Goal: Contribute content: Add original content to the website for others to see

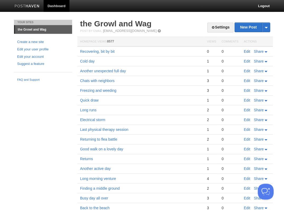
click at [248, 52] on link "Edit" at bounding box center [247, 51] width 6 height 4
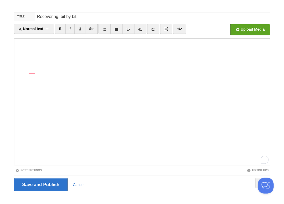
scroll to position [187, 0]
click at [264, 159] on div "1" at bounding box center [265, 159] width 6 height 6
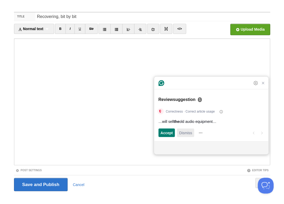
click at [185, 132] on span "Dismiss" at bounding box center [185, 133] width 13 height 6
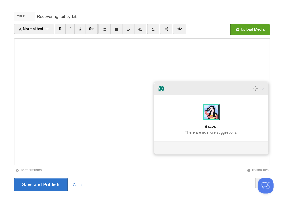
click at [264, 91] on icon "Close Grammarly Assistant" at bounding box center [263, 88] width 4 height 4
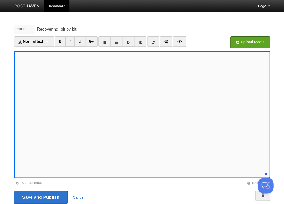
scroll to position [207, 0]
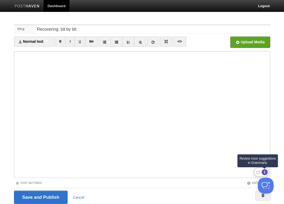
click at [265, 172] on div "1" at bounding box center [265, 172] width 6 height 6
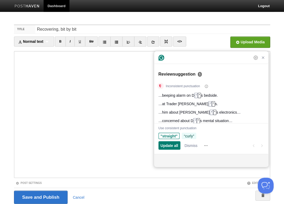
click at [194, 135] on span "“curly”" at bounding box center [189, 136] width 10 height 6
click at [171, 146] on span "Update all" at bounding box center [170, 146] width 18 height 6
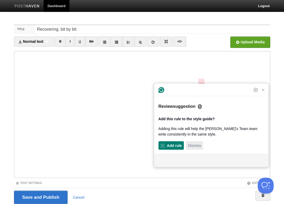
click at [190, 145] on span "Dismiss" at bounding box center [194, 146] width 13 height 6
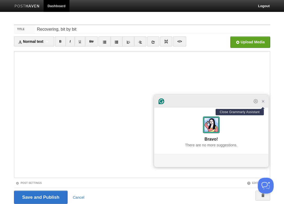
click at [264, 103] on icon "Close Grammarly Assistant" at bounding box center [263, 101] width 4 height 4
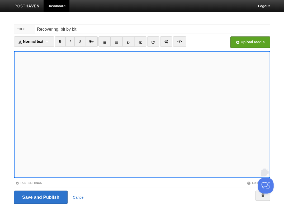
scroll to position [217, 0]
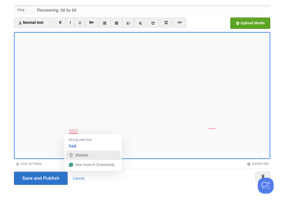
click at [78, 154] on span "Dismiss" at bounding box center [81, 155] width 13 height 4
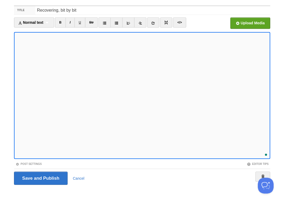
scroll to position [246, 0]
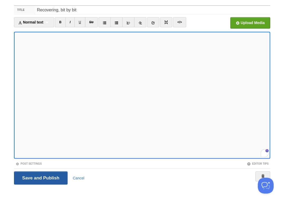
click at [40, 177] on input "Save and Publish" at bounding box center [41, 177] width 54 height 13
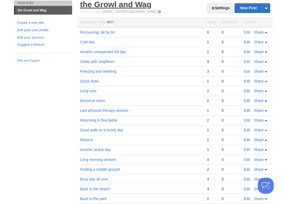
click at [128, 7] on link "the Growl and Wag" at bounding box center [116, 4] width 72 height 9
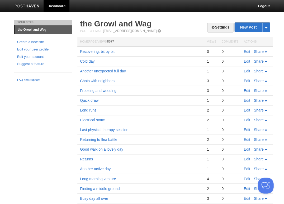
click at [246, 51] on link "Edit" at bounding box center [247, 51] width 6 height 4
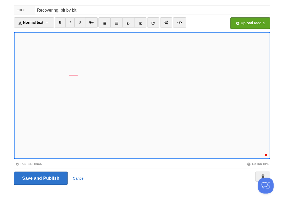
scroll to position [285, 0]
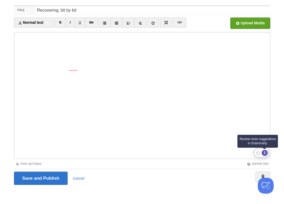
click at [263, 151] on div "3" at bounding box center [265, 153] width 6 height 6
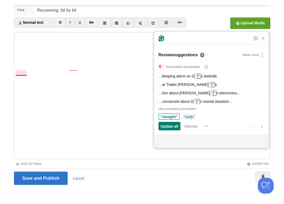
click at [189, 115] on span "“curly”" at bounding box center [189, 117] width 10 height 6
click at [166, 124] on span "Update all" at bounding box center [170, 126] width 18 height 6
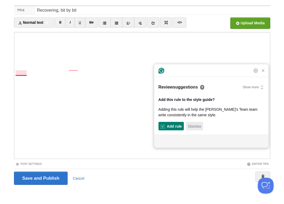
click at [196, 128] on span "Dismiss" at bounding box center [194, 126] width 13 height 6
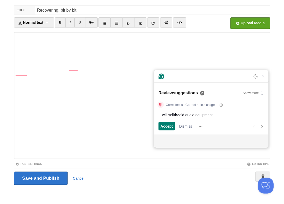
scroll to position [107, 0]
click at [185, 124] on span "Dismiss" at bounding box center [185, 126] width 13 height 6
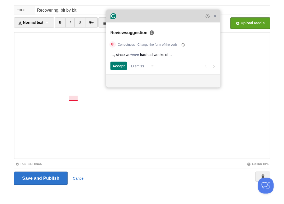
drag, startPoint x: 197, startPoint y: 78, endPoint x: 149, endPoint y: 18, distance: 77.0
click at [149, 18] on div "Grammarly Assistant Dismissing suggestion Review suggestion 1 Correctness · Cha…" at bounding box center [163, 48] width 114 height 77
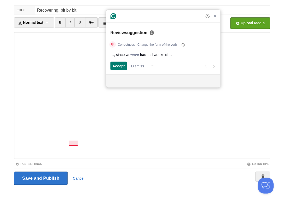
scroll to position [213, 0]
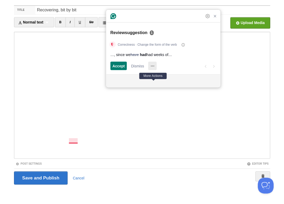
click at [156, 65] on icon "More Actions" at bounding box center [152, 66] width 8 height 8
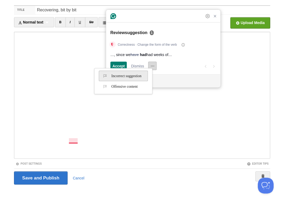
click at [140, 77] on span "Incorrect suggestion" at bounding box center [122, 76] width 40 height 8
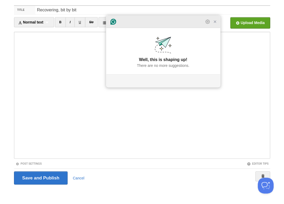
click at [215, 28] on div at bounding box center [163, 21] width 114 height 13
click at [215, 25] on icon "Close Grammarly Assistant" at bounding box center [215, 21] width 6 height 6
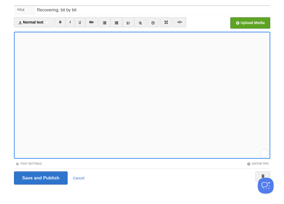
scroll to position [285, 0]
click at [40, 177] on input "Save and Publish" at bounding box center [41, 177] width 54 height 13
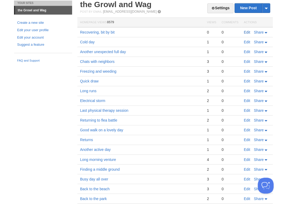
click at [246, 32] on link "Edit" at bounding box center [247, 32] width 6 height 4
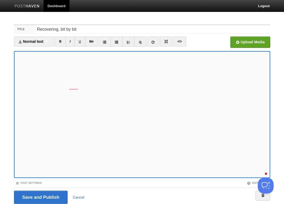
scroll to position [290, 0]
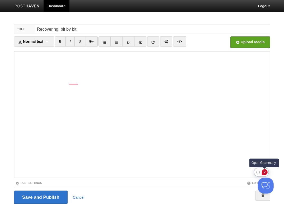
click at [264, 171] on div "2" at bounding box center [265, 172] width 6 height 6
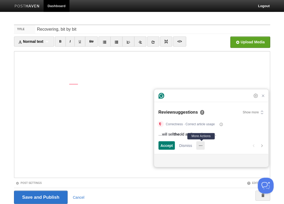
click at [202, 145] on icon "More Actions" at bounding box center [200, 145] width 8 height 8
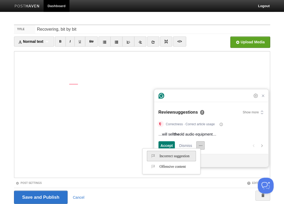
click at [190, 157] on span "Incorrect suggestion" at bounding box center [170, 156] width 40 height 8
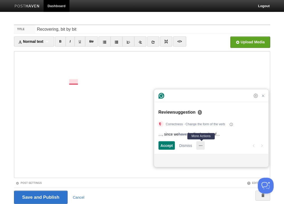
click at [201, 145] on icon "More Actions" at bounding box center [200, 145] width 3 height 1
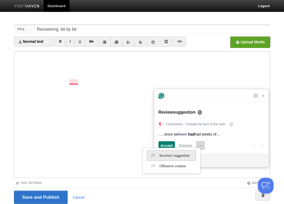
click at [180, 159] on span "Incorrect suggestion" at bounding box center [170, 155] width 40 height 8
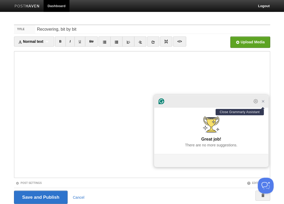
click at [263, 102] on icon "Close Grammarly Assistant" at bounding box center [263, 101] width 2 height 2
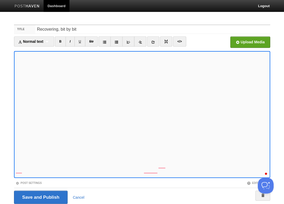
scroll to position [310, 0]
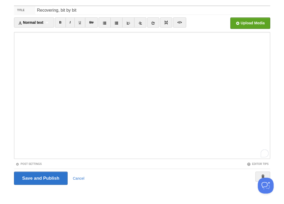
scroll to position [310, 0]
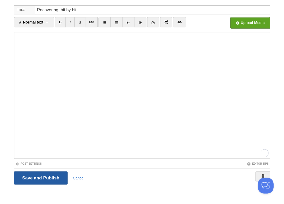
click at [40, 177] on input "Save and Publish" at bounding box center [41, 177] width 54 height 13
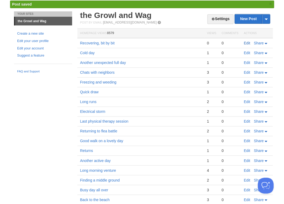
click at [246, 43] on link "Edit" at bounding box center [247, 43] width 6 height 4
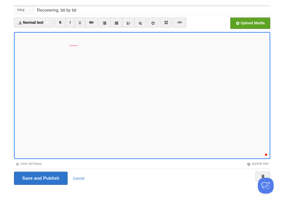
scroll to position [315, 0]
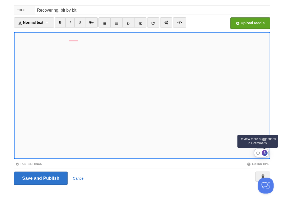
click at [263, 153] on div "3" at bounding box center [265, 153] width 6 height 6
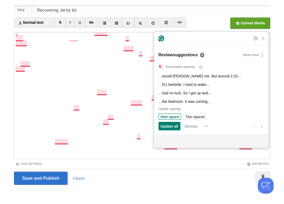
click at [171, 116] on span "One space" at bounding box center [170, 117] width 19 height 6
click at [169, 126] on span "Update all" at bounding box center [170, 126] width 18 height 6
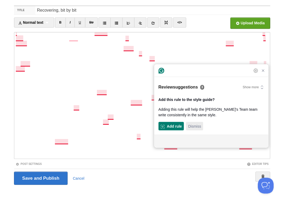
click at [191, 129] on span "Dismiss" at bounding box center [194, 126] width 13 height 6
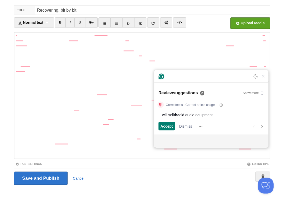
scroll to position [107, 0]
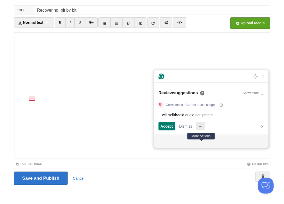
click at [202, 126] on icon "More Actions" at bounding box center [200, 126] width 3 height 1
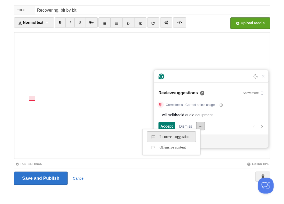
click at [182, 137] on span "Incorrect suggestion" at bounding box center [170, 136] width 40 height 8
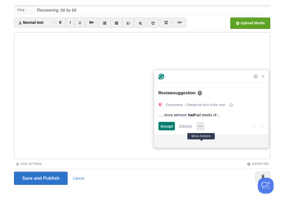
click at [202, 126] on icon "More Actions" at bounding box center [200, 126] width 3 height 1
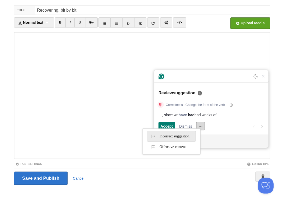
click at [190, 137] on span "Incorrect suggestion" at bounding box center [170, 136] width 40 height 8
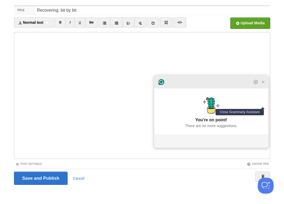
click at [262, 84] on icon "Close Grammarly Assistant" at bounding box center [263, 82] width 4 height 4
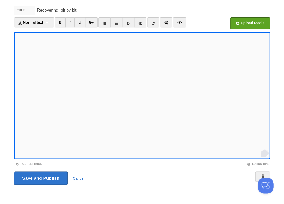
scroll to position [313, 0]
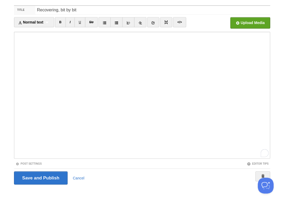
scroll to position [315, 0]
click at [40, 177] on input "Save and Publish" at bounding box center [41, 177] width 54 height 13
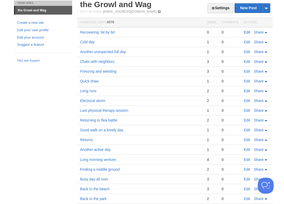
click at [245, 32] on link "Edit" at bounding box center [247, 32] width 6 height 4
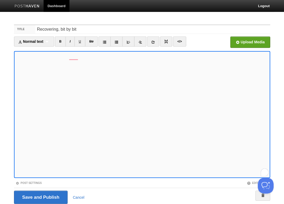
scroll to position [19, 0]
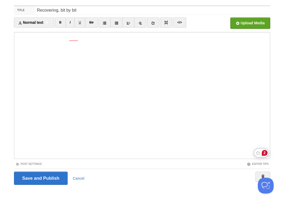
click at [264, 153] on div "2" at bounding box center [265, 153] width 6 height 6
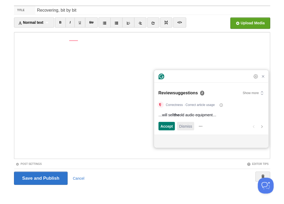
click at [186, 126] on span "Dismiss" at bounding box center [185, 126] width 13 height 6
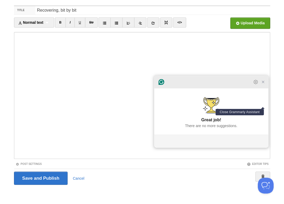
click at [263, 84] on icon "Close Grammarly Assistant" at bounding box center [263, 82] width 4 height 4
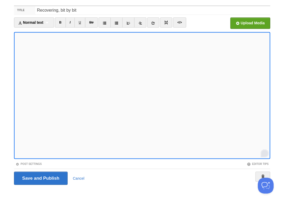
scroll to position [320, 0]
